Goal: Information Seeking & Learning: Learn about a topic

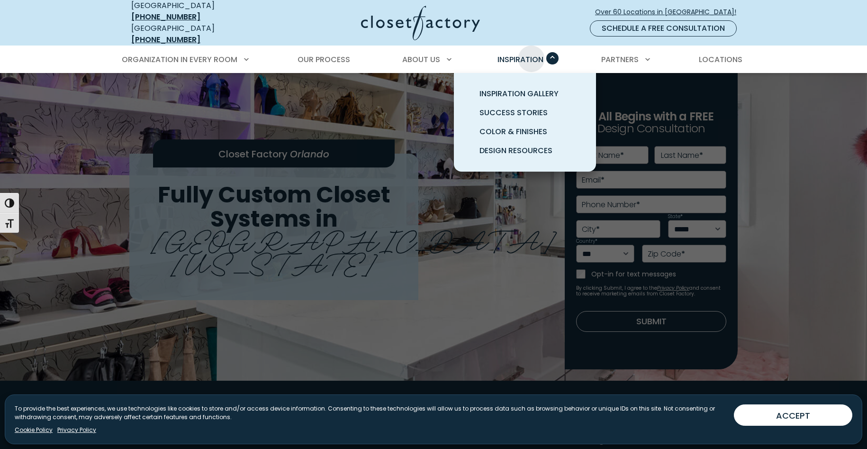
click at [538, 54] on span "Inspiration" at bounding box center [520, 59] width 46 height 11
click at [511, 88] on span "Inspiration Gallery" at bounding box center [518, 93] width 79 height 11
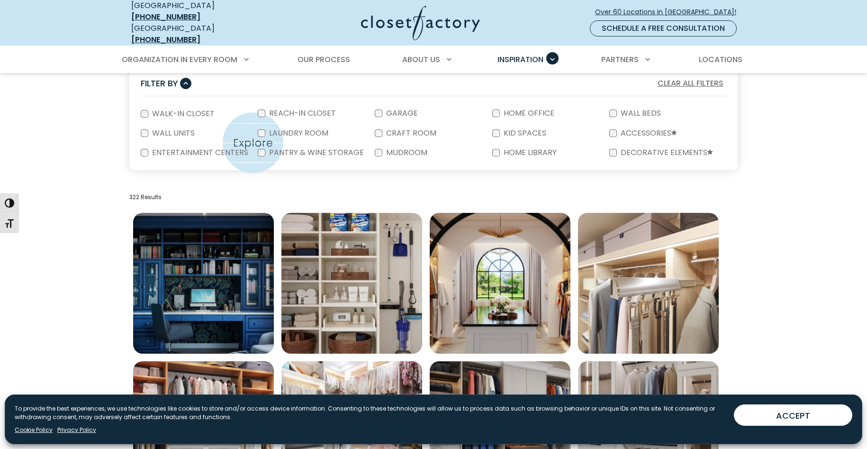
scroll to position [197, 0]
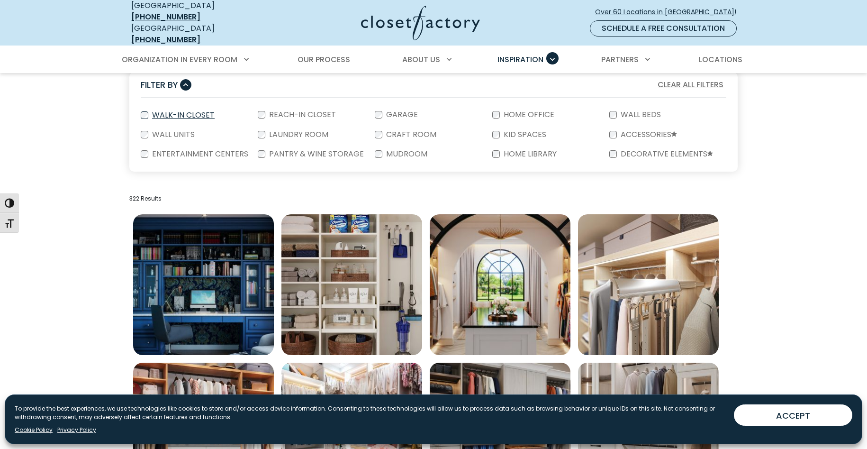
click at [181, 111] on label "Walk-In Closet" at bounding box center [182, 115] width 68 height 8
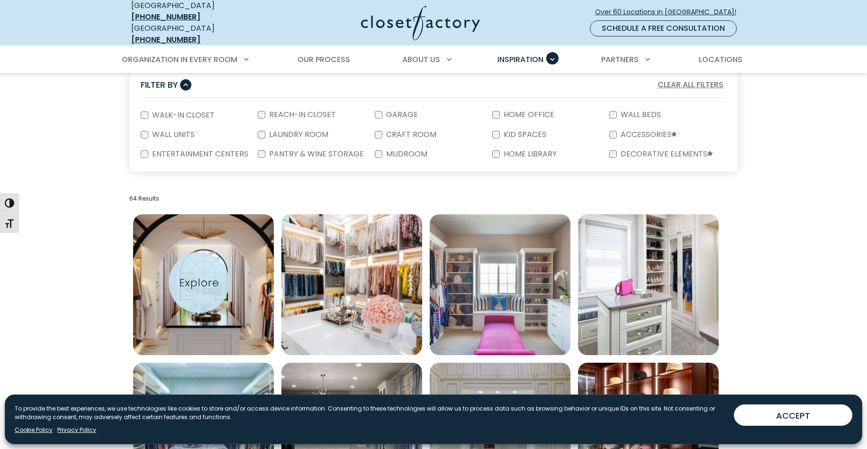
click at [199, 282] on img "Open inspiration gallery to preview enlarged image" at bounding box center [203, 284] width 141 height 141
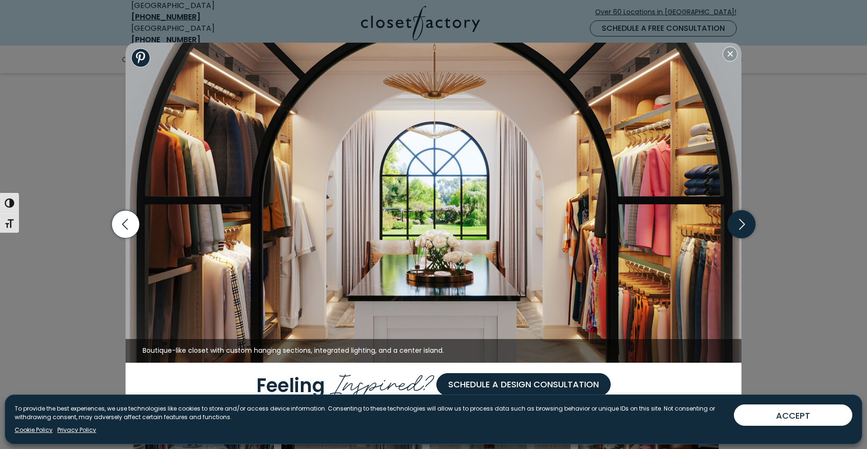
click at [738, 222] on icon "button" at bounding box center [742, 224] width 28 height 28
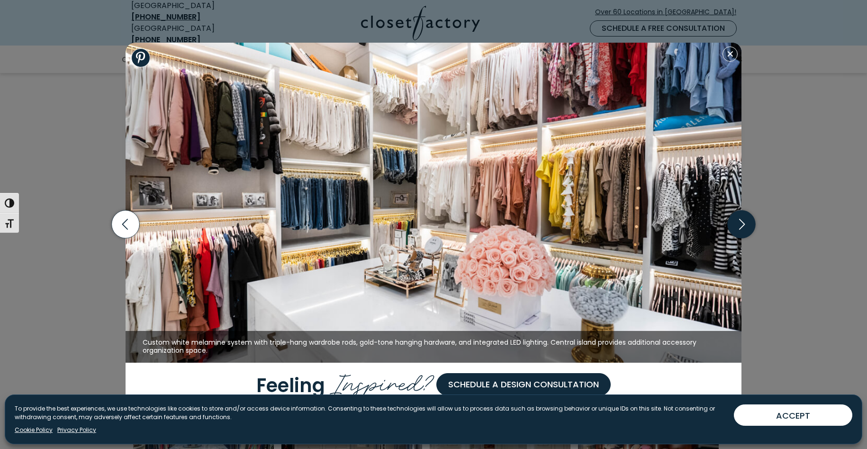
click at [738, 222] on icon "button" at bounding box center [742, 224] width 28 height 28
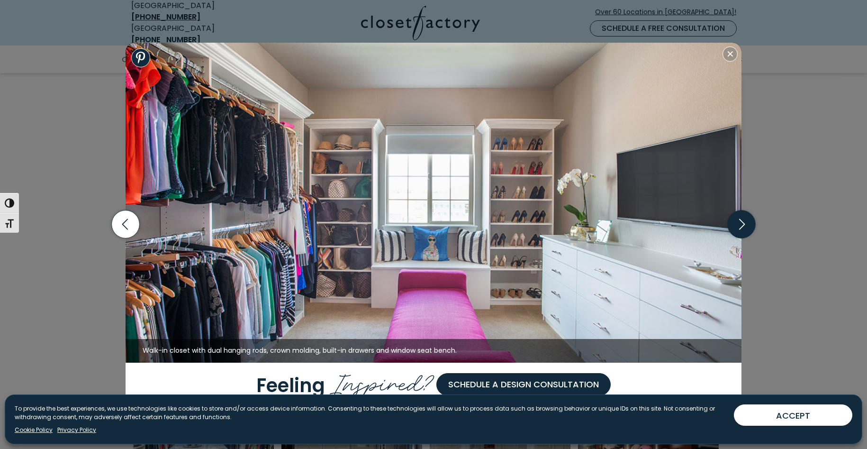
click at [738, 222] on icon "button" at bounding box center [742, 224] width 28 height 28
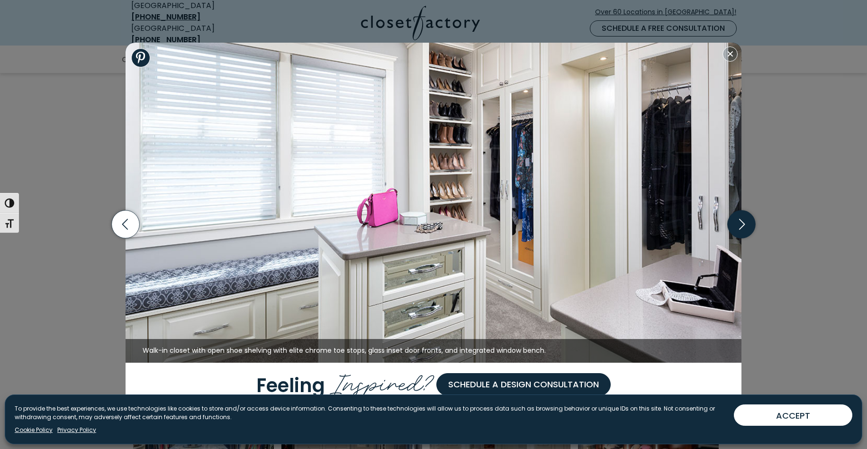
click at [738, 222] on icon "button" at bounding box center [742, 224] width 28 height 28
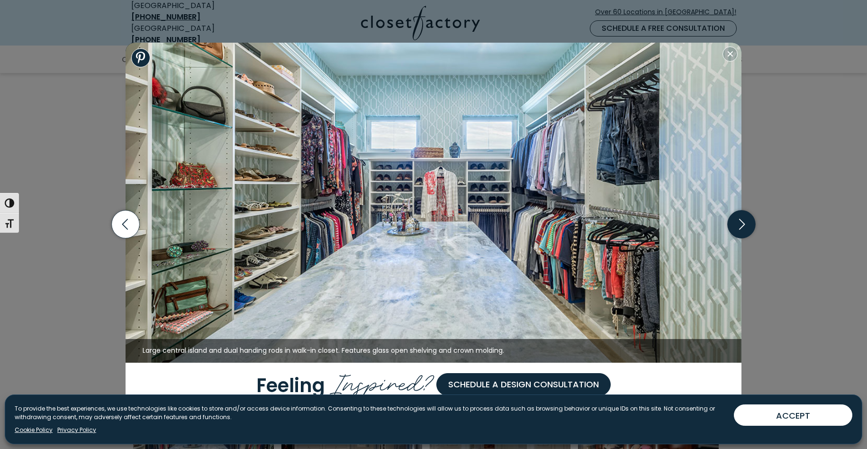
click at [738, 222] on icon "button" at bounding box center [742, 224] width 28 height 28
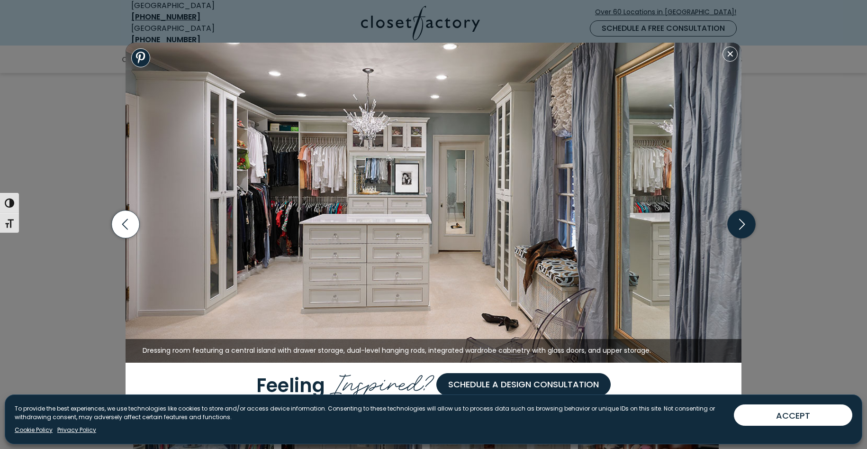
click at [738, 222] on icon "button" at bounding box center [742, 224] width 28 height 28
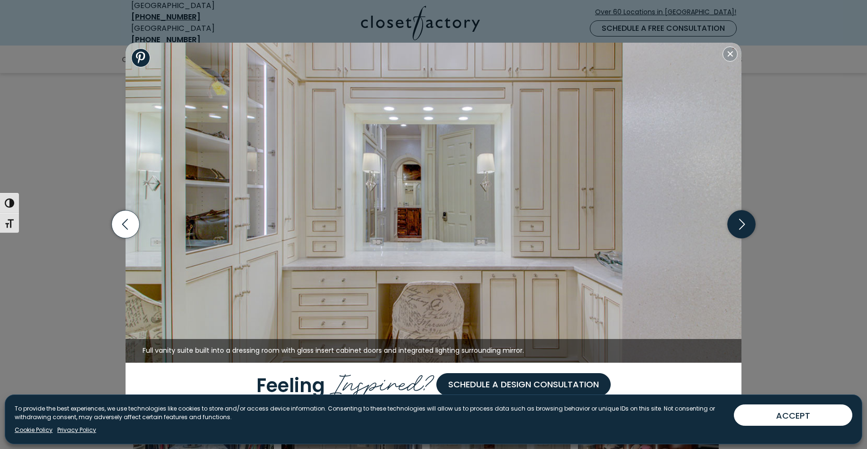
click at [752, 223] on icon "button" at bounding box center [742, 224] width 28 height 28
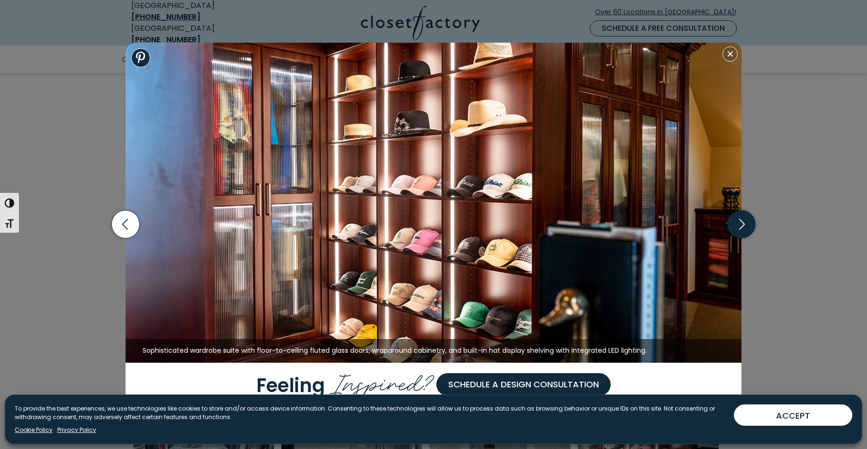
click at [752, 223] on icon "button" at bounding box center [742, 224] width 28 height 28
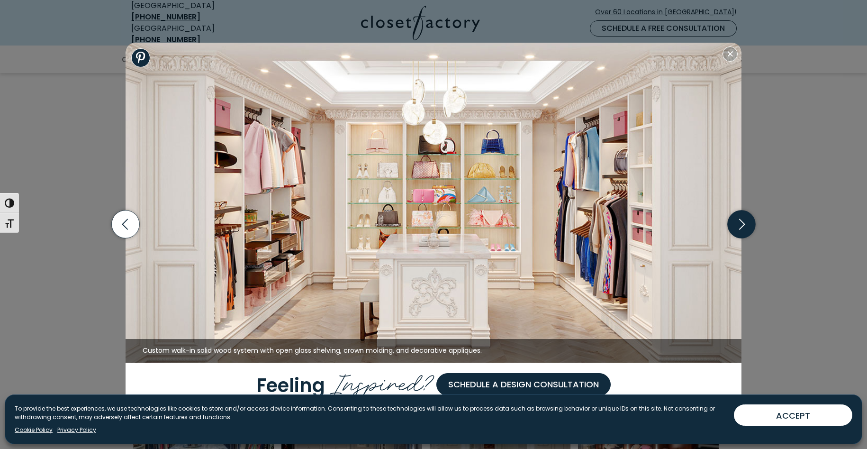
click at [752, 223] on icon "button" at bounding box center [742, 224] width 28 height 28
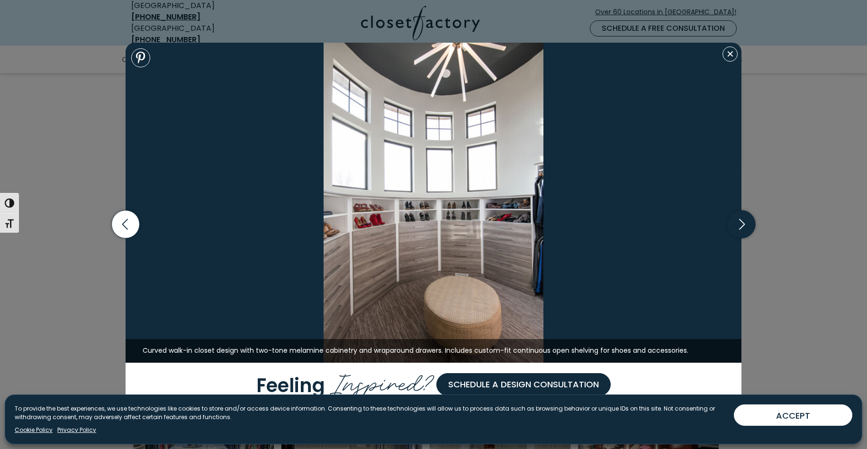
click at [752, 223] on icon "button" at bounding box center [742, 224] width 28 height 28
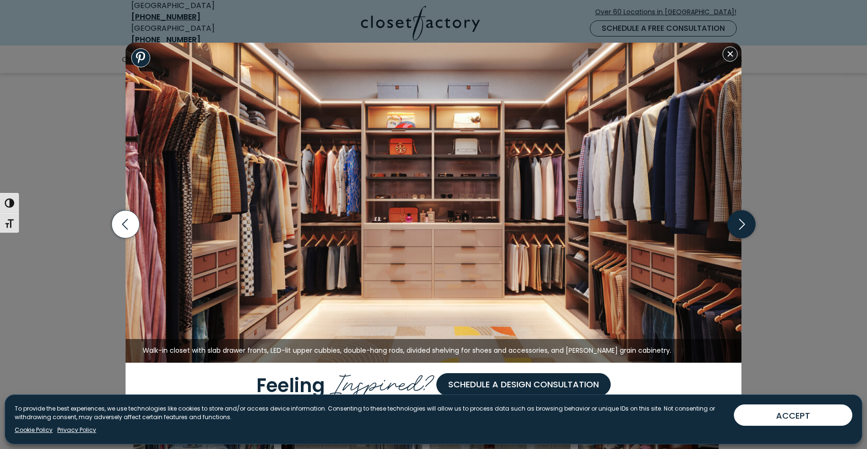
click at [752, 223] on icon "button" at bounding box center [742, 224] width 28 height 28
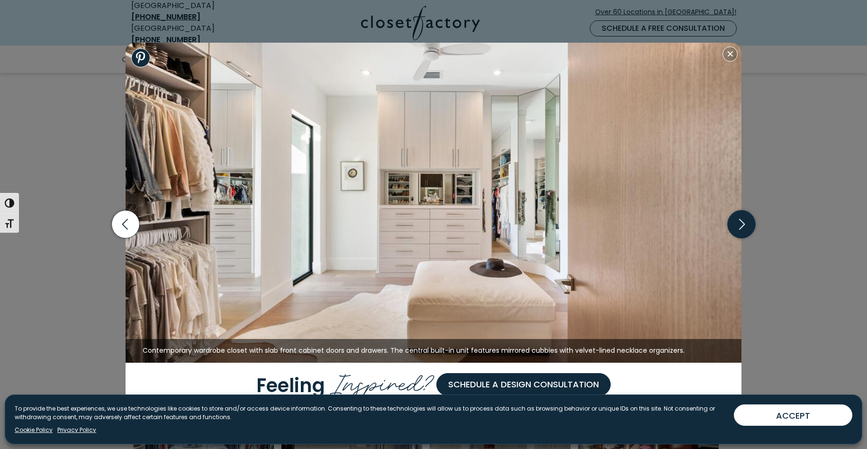
click at [752, 223] on icon "button" at bounding box center [742, 224] width 28 height 28
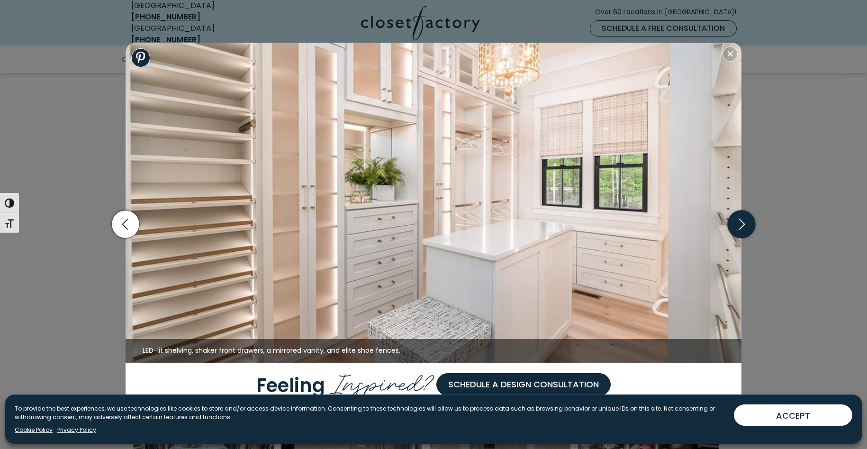
click at [744, 223] on icon "button" at bounding box center [742, 224] width 28 height 28
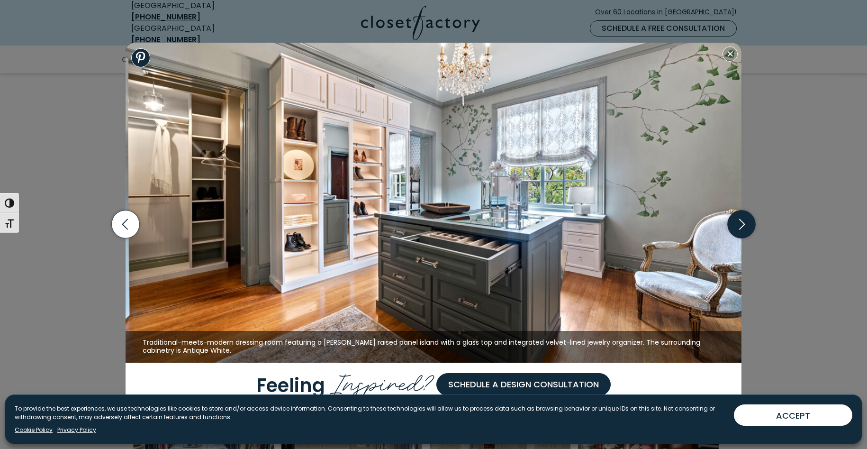
click at [743, 224] on icon "button" at bounding box center [742, 224] width 28 height 28
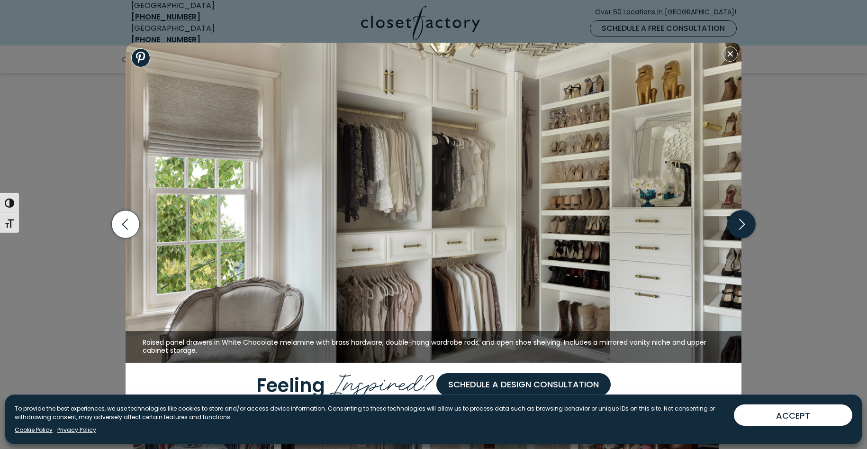
click at [743, 224] on icon "button" at bounding box center [742, 224] width 28 height 28
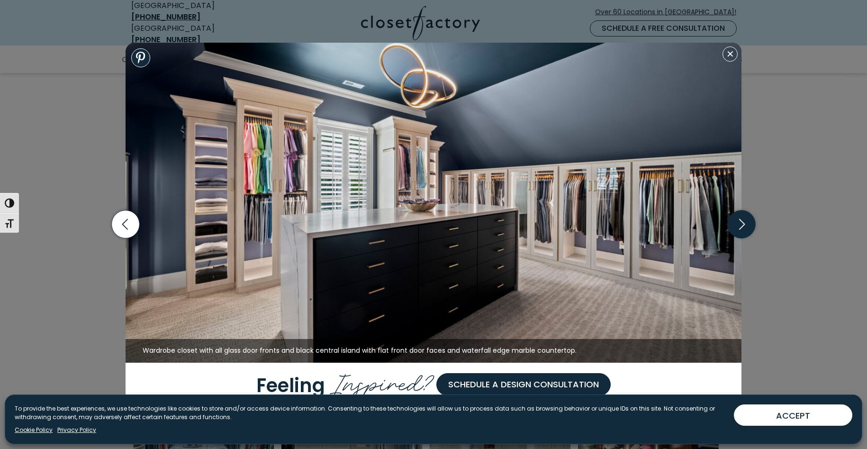
click at [743, 224] on icon "button" at bounding box center [742, 224] width 28 height 28
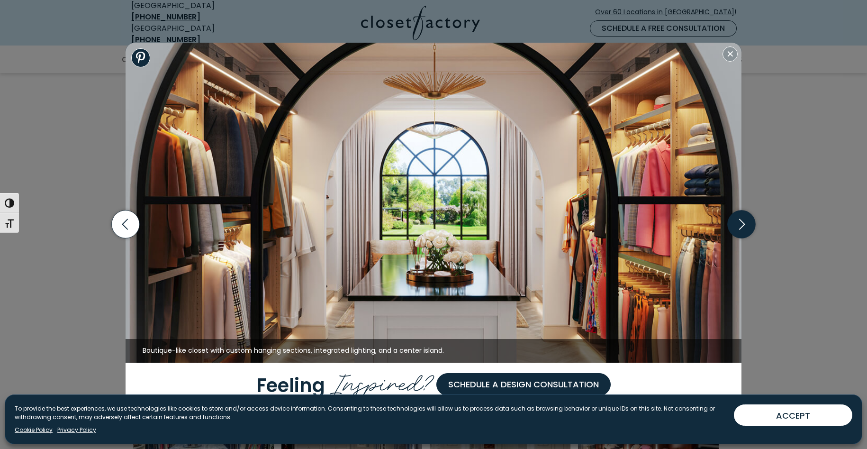
click at [743, 224] on icon "button" at bounding box center [742, 224] width 28 height 28
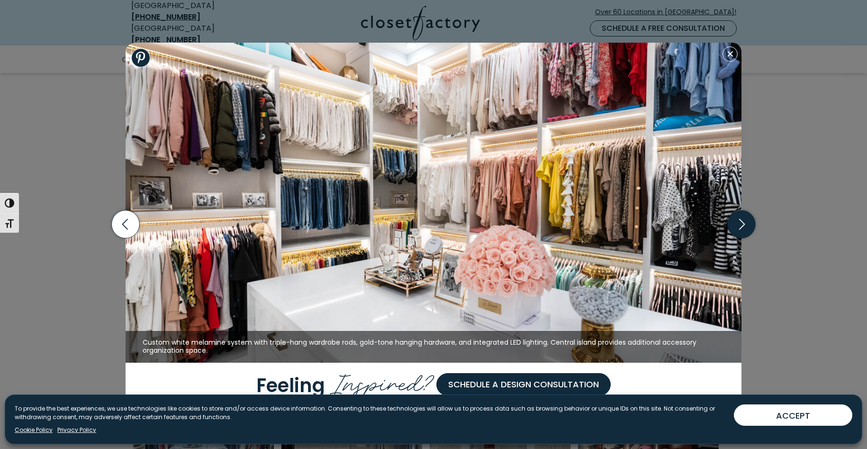
click at [743, 222] on icon "button" at bounding box center [742, 224] width 6 height 11
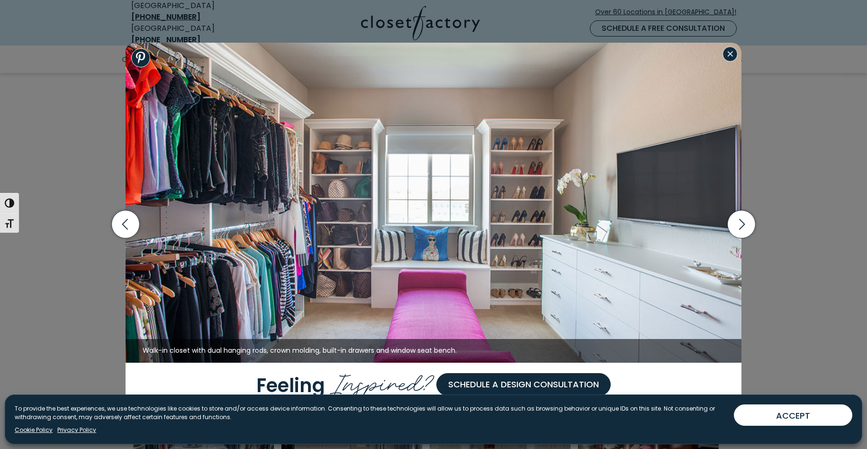
click at [733, 50] on button "Close modal" at bounding box center [729, 53] width 15 height 15
